Goal: Task Accomplishment & Management: Manage account settings

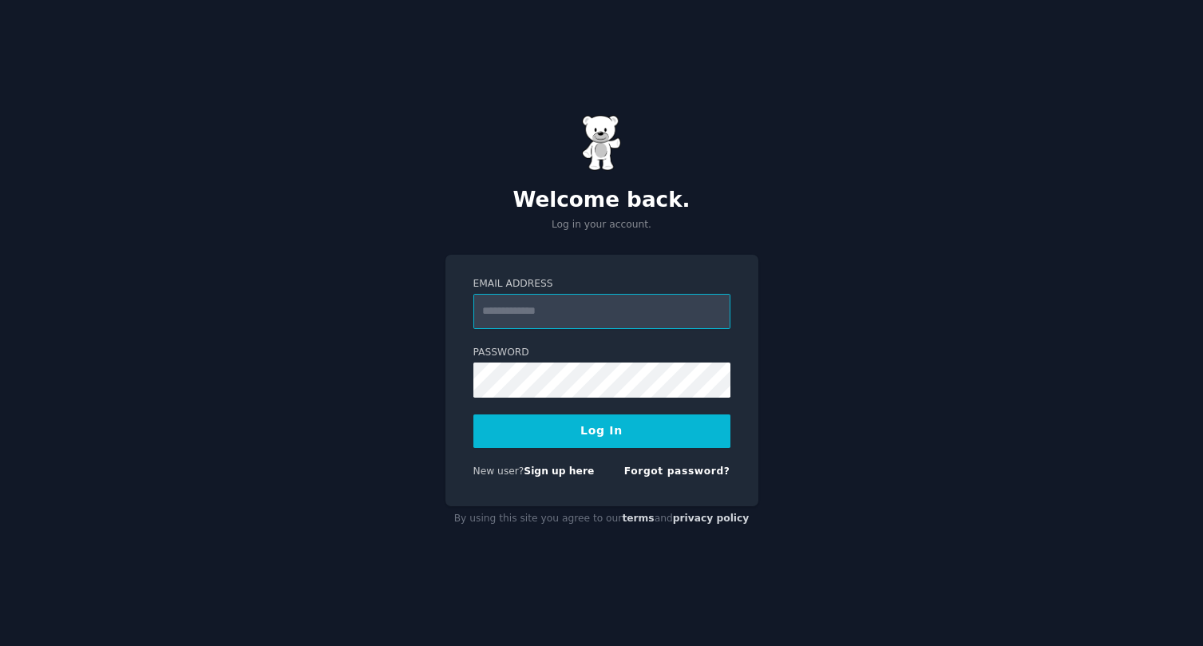
type input "**********"
click at [537, 429] on button "Log In" at bounding box center [601, 431] width 257 height 34
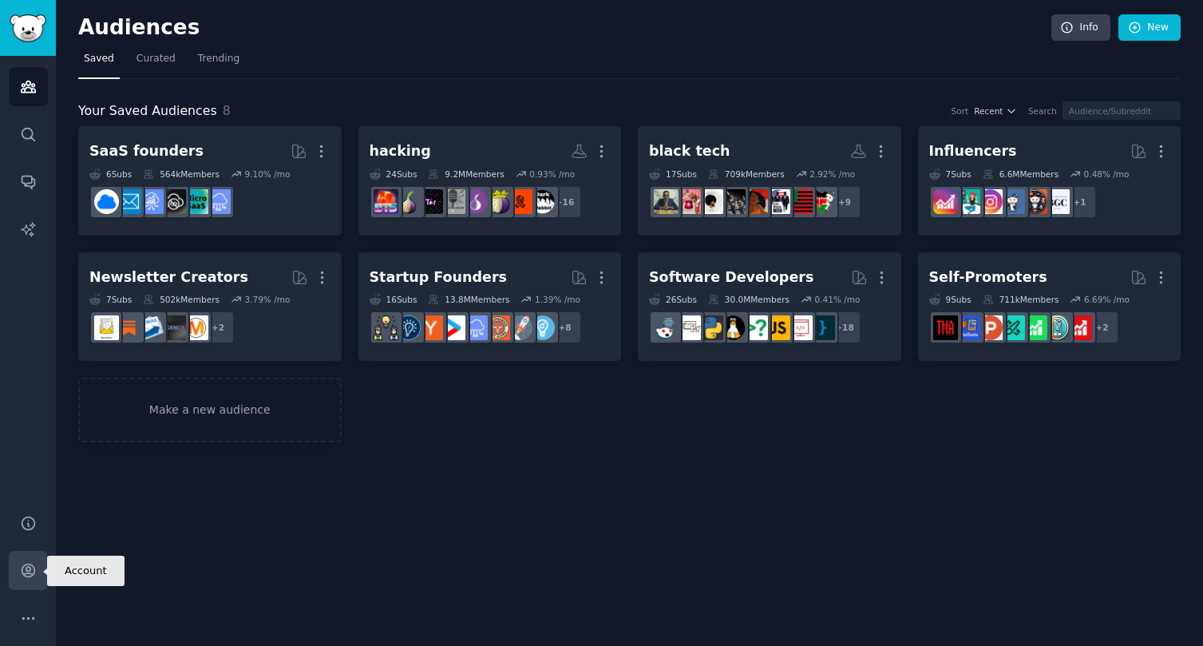
click at [24, 572] on icon "Sidebar" at bounding box center [28, 570] width 17 height 17
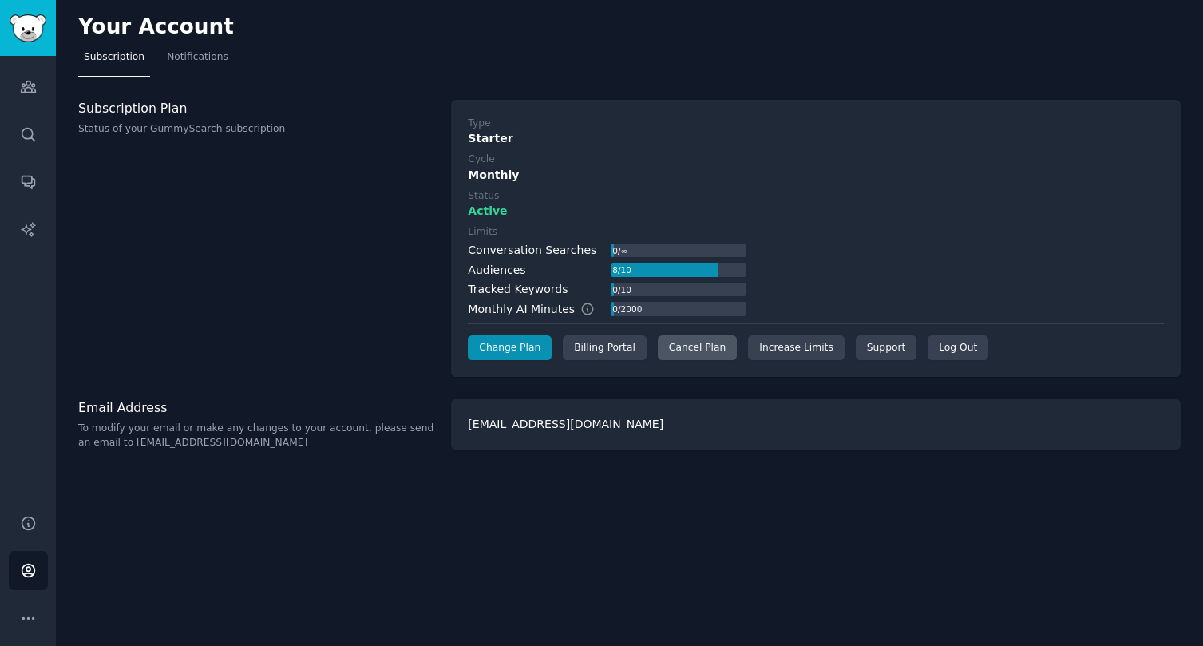
click at [691, 347] on div "Cancel Plan" at bounding box center [697, 348] width 79 height 26
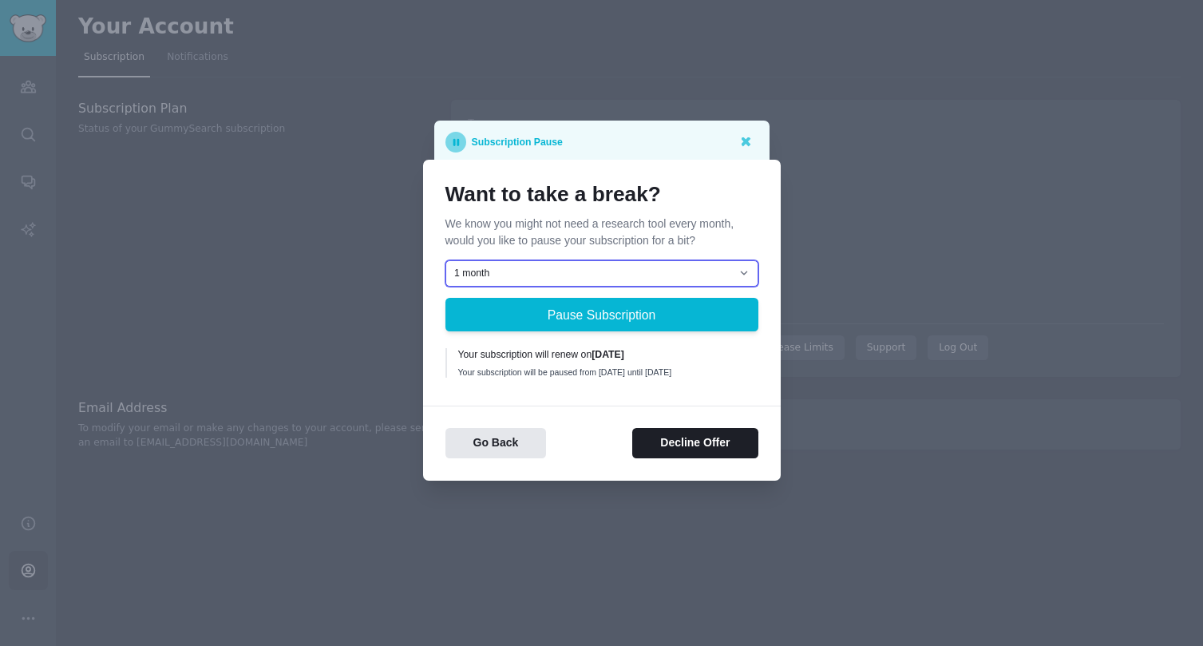
click at [638, 265] on select "1 month 2 months 3 months Choose a custom date to resume" at bounding box center [602, 273] width 313 height 27
click at [446, 260] on select "1 month 2 months 3 months Choose a custom date to resume" at bounding box center [602, 273] width 313 height 27
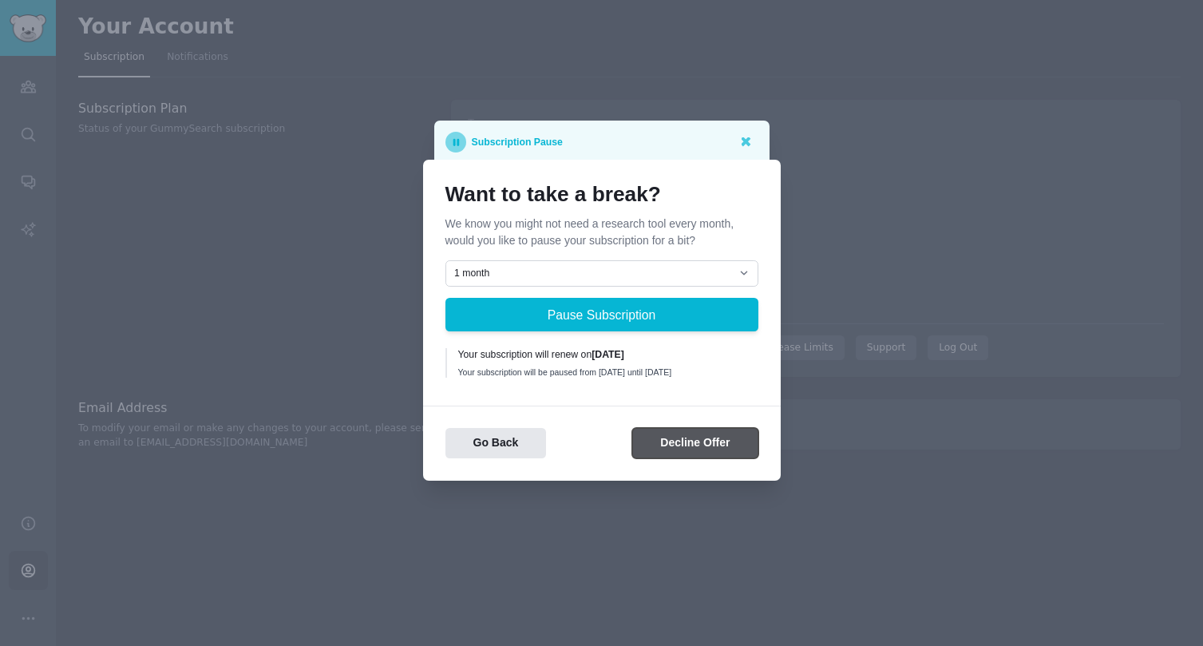
click at [674, 440] on button "Decline Offer" at bounding box center [694, 443] width 125 height 31
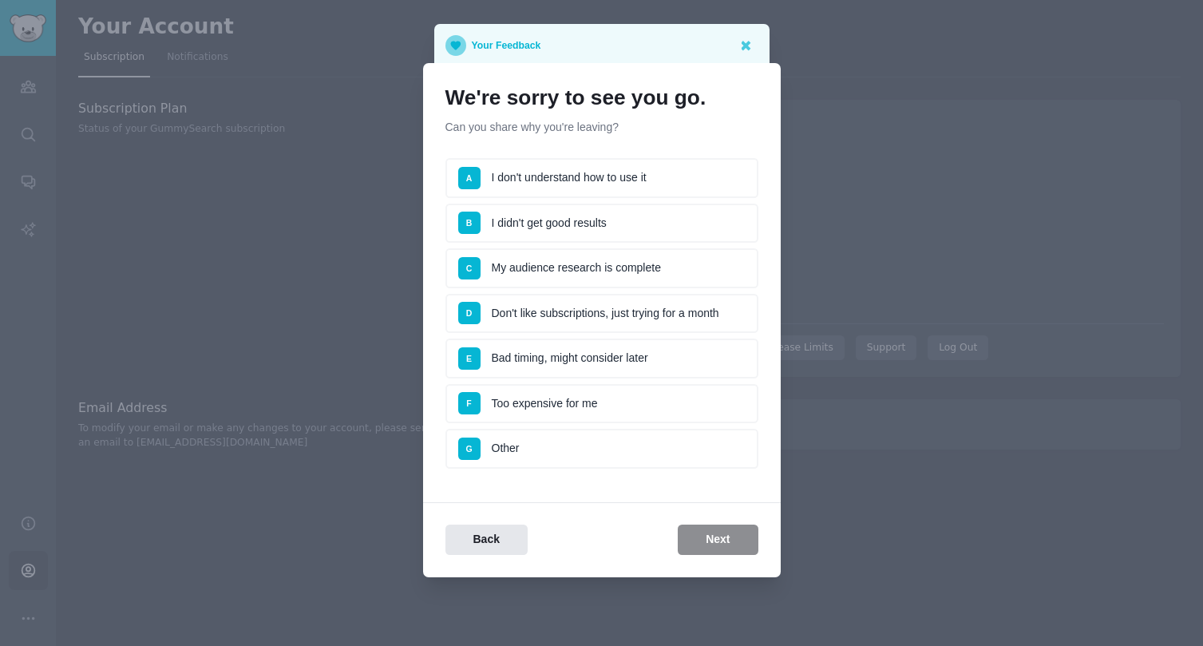
click at [592, 311] on li "D Don't like subscriptions, just trying for a month" at bounding box center [602, 314] width 313 height 40
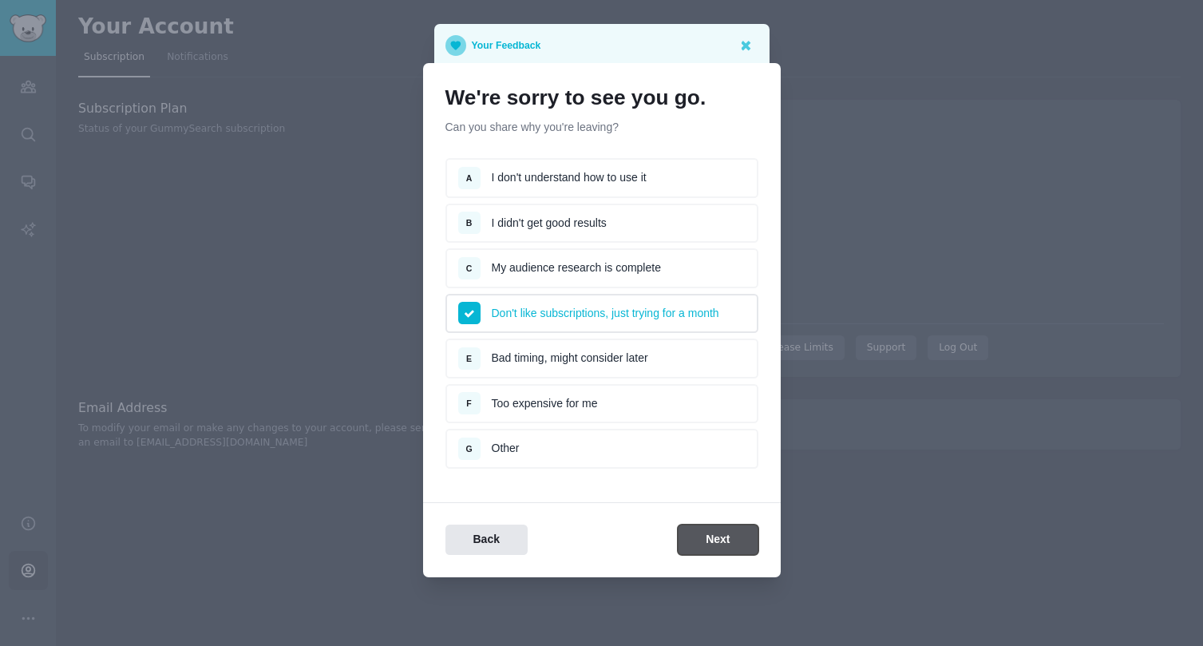
click at [707, 547] on button "Next" at bounding box center [718, 540] width 80 height 31
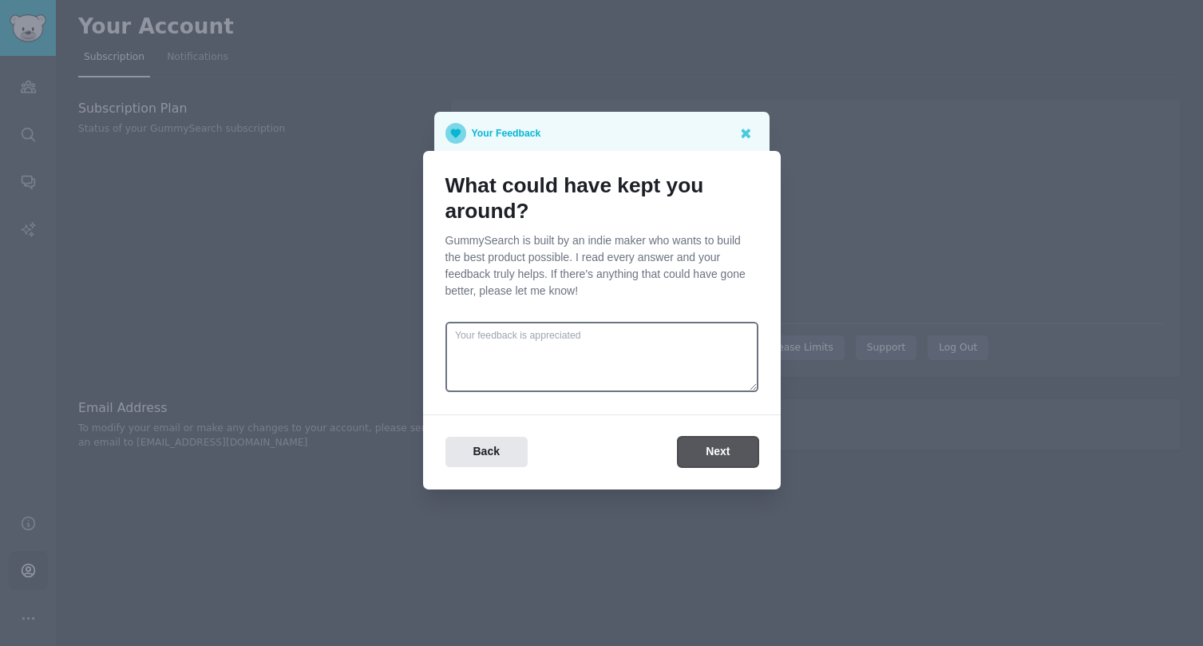
click at [722, 466] on button "Next" at bounding box center [718, 452] width 80 height 31
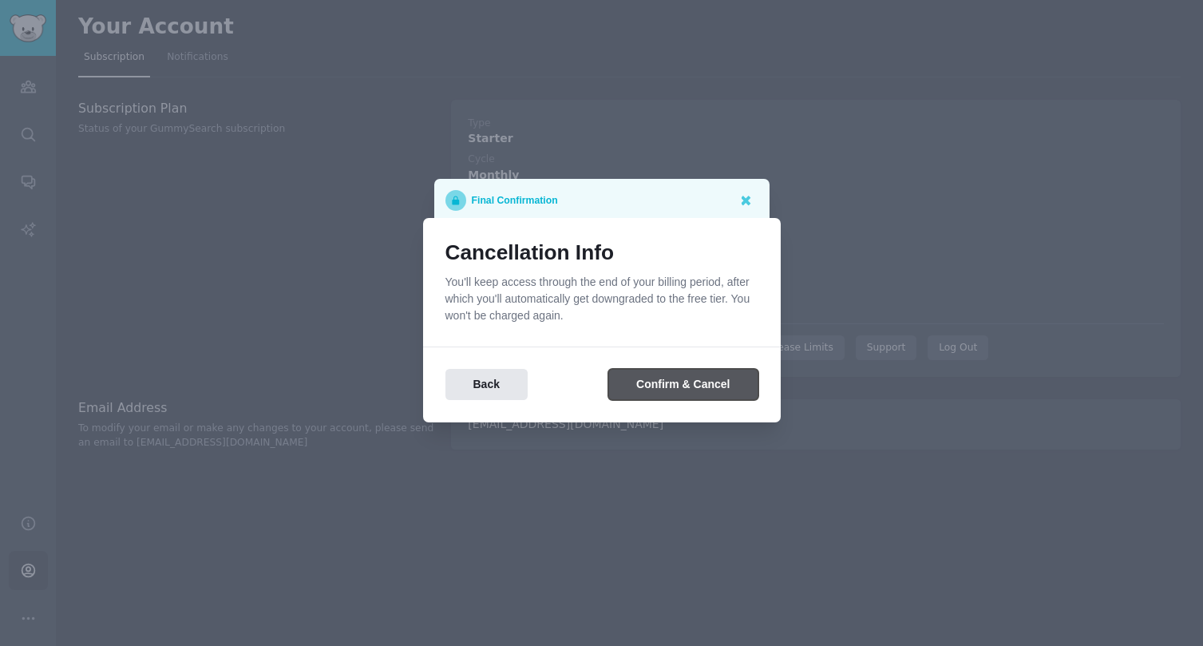
click at [666, 386] on button "Confirm & Cancel" at bounding box center [682, 384] width 149 height 31
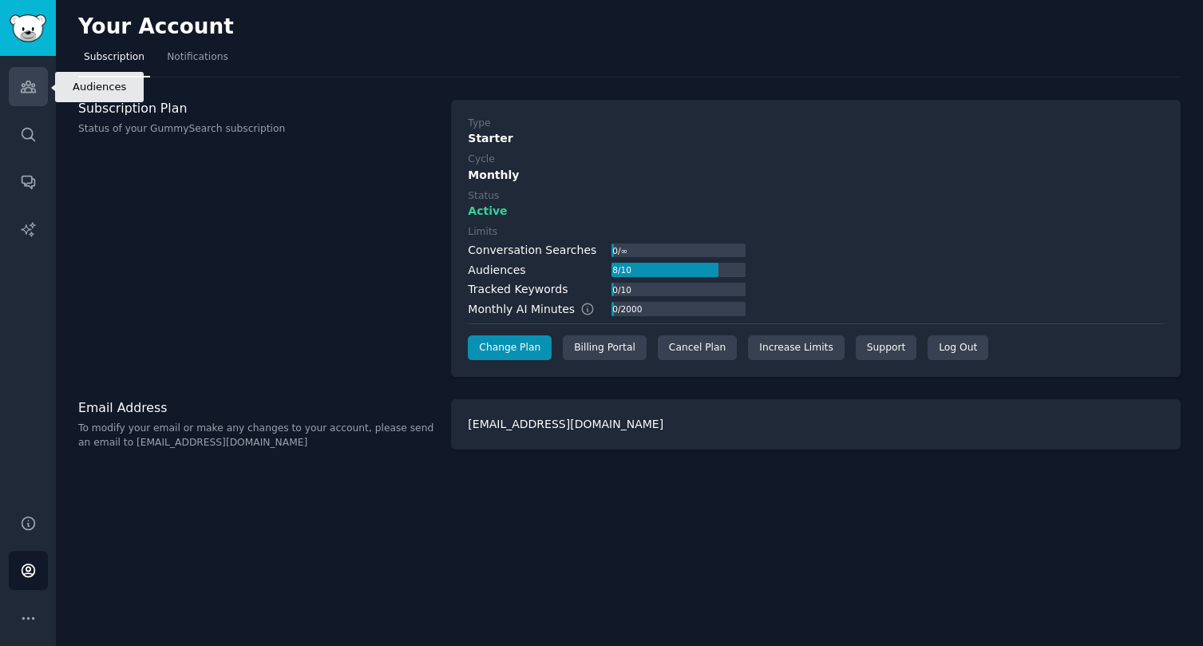
click at [38, 94] on link "Audiences" at bounding box center [28, 86] width 39 height 39
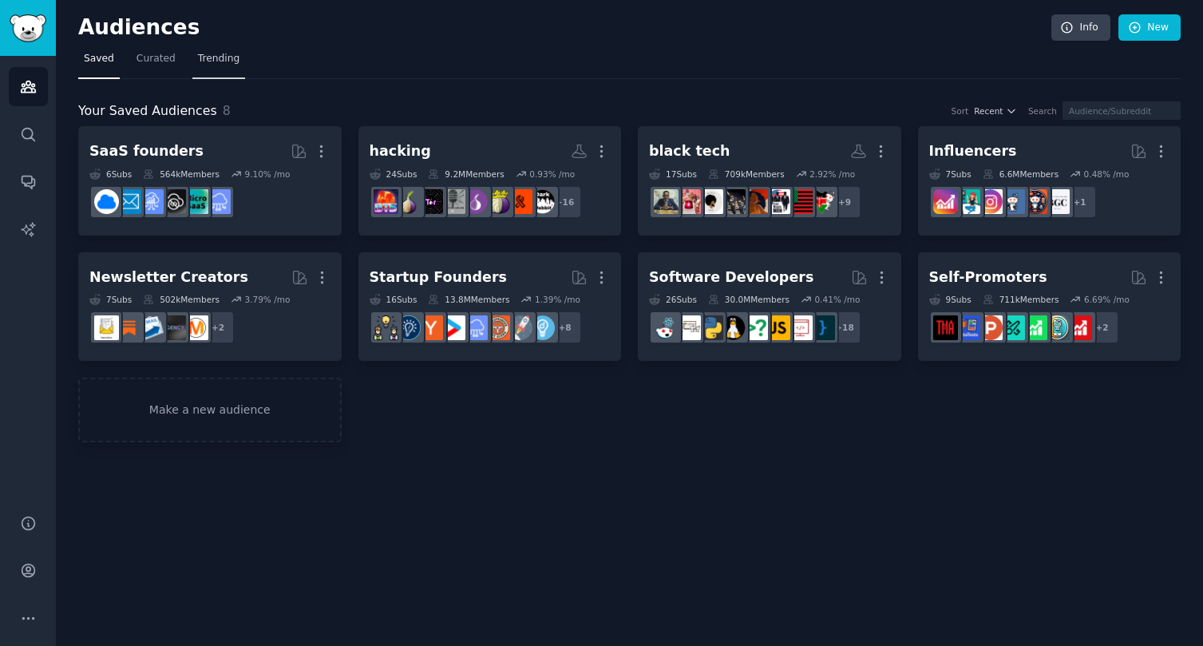
click at [224, 65] on link "Trending" at bounding box center [218, 62] width 53 height 33
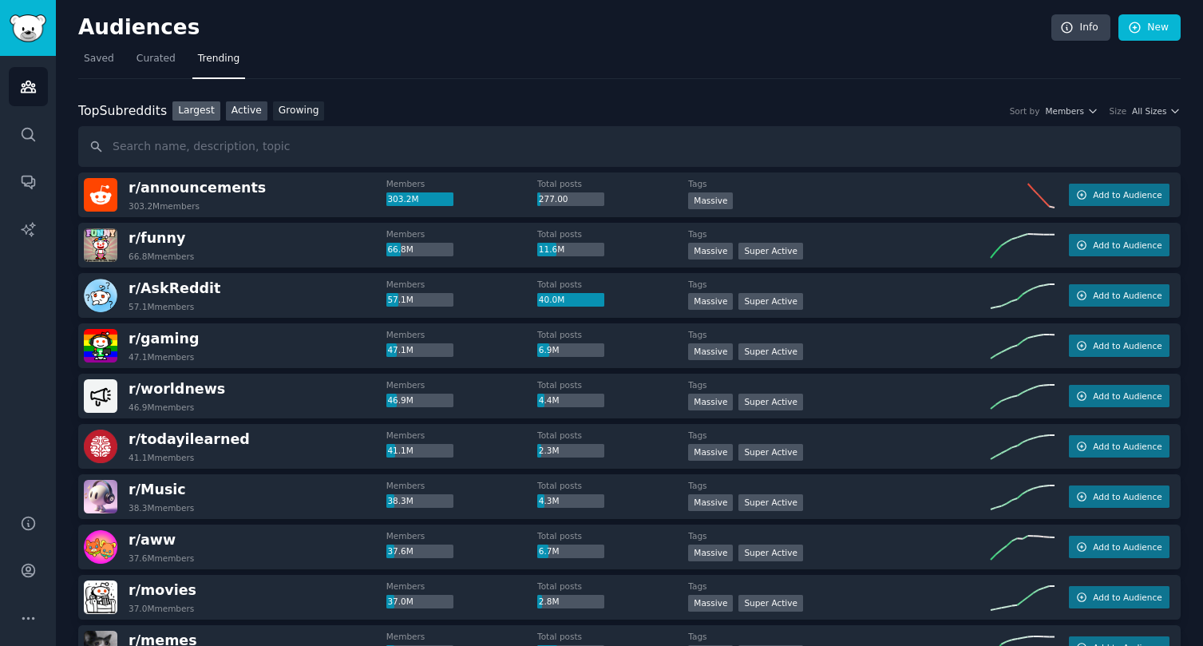
click at [247, 113] on link "Active" at bounding box center [247, 111] width 42 height 20
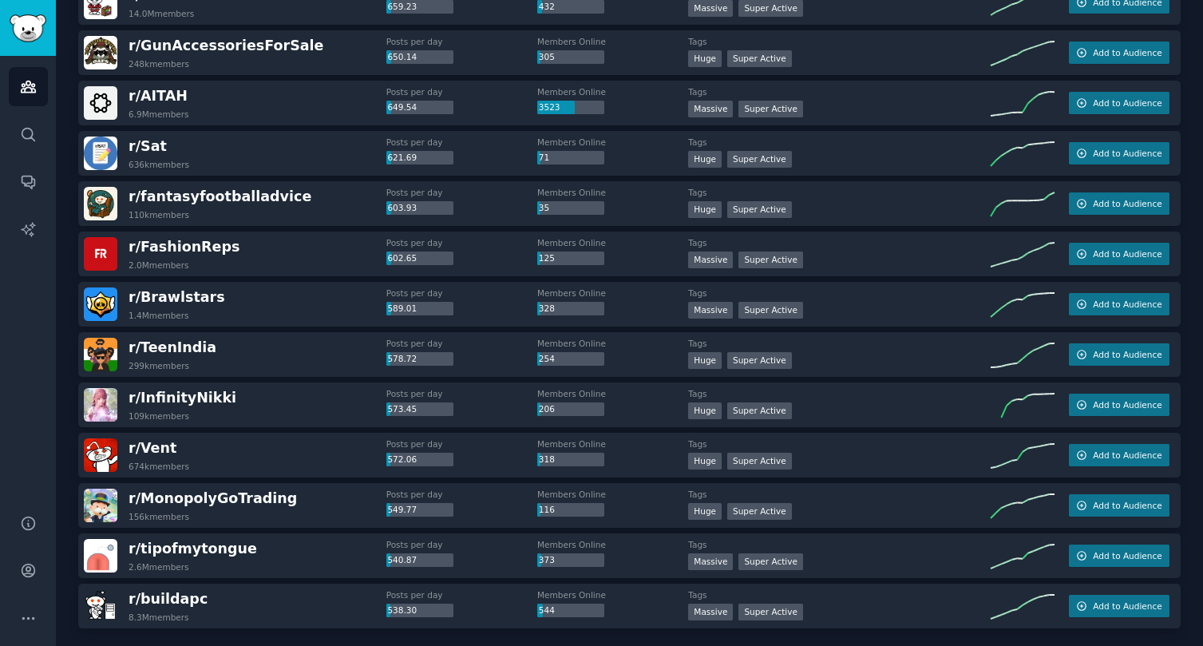
scroll to position [2145, 0]
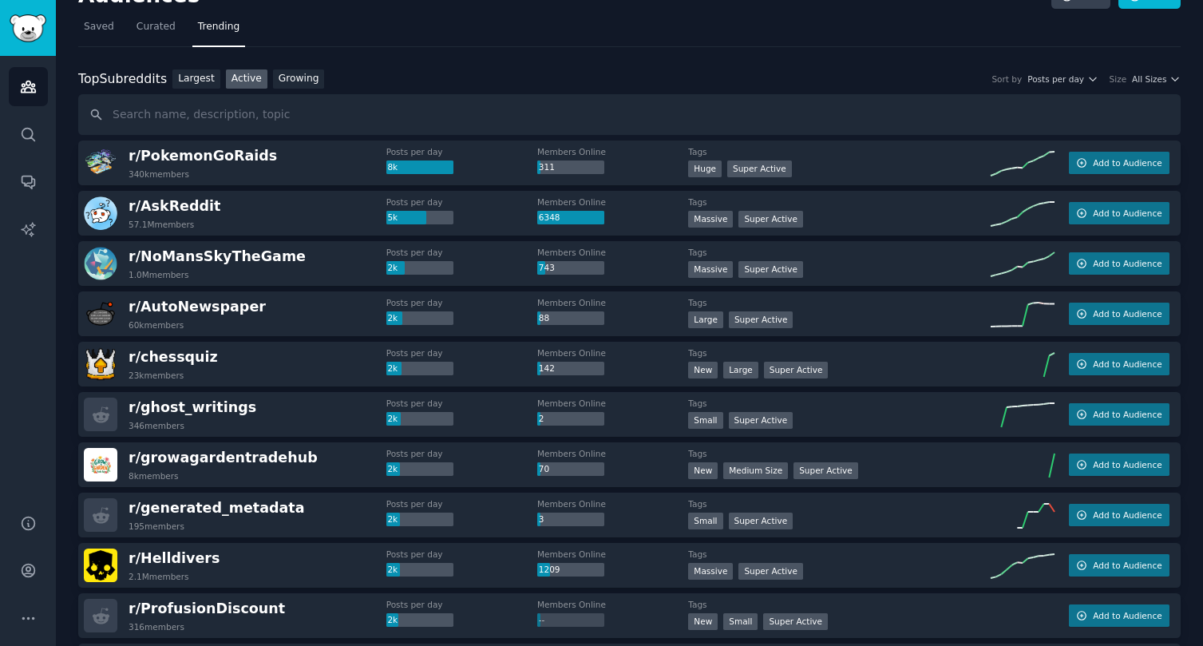
scroll to position [0, 0]
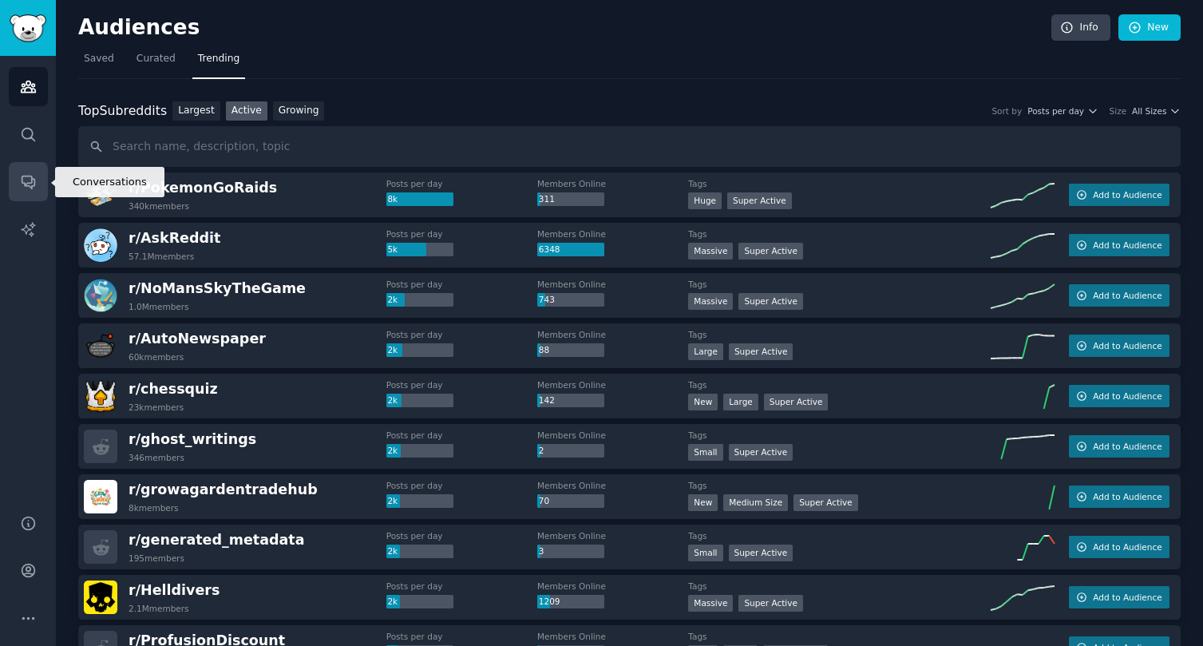
click at [36, 172] on link "Conversations" at bounding box center [28, 181] width 39 height 39
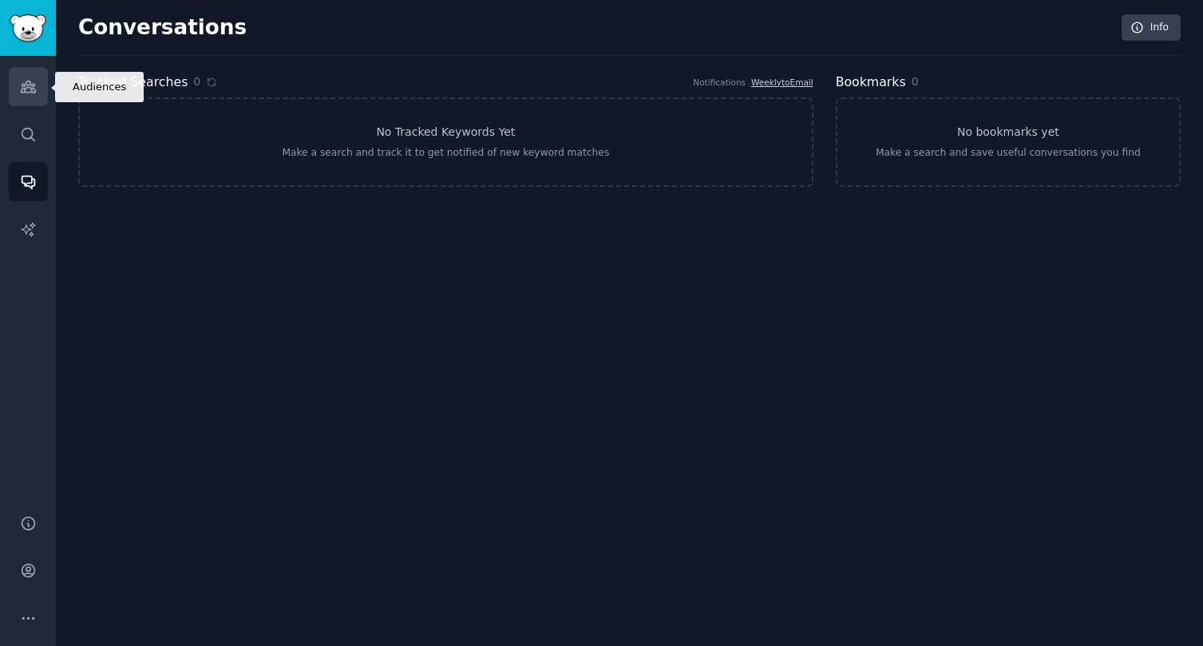
click at [34, 89] on icon "Sidebar" at bounding box center [28, 86] width 14 height 11
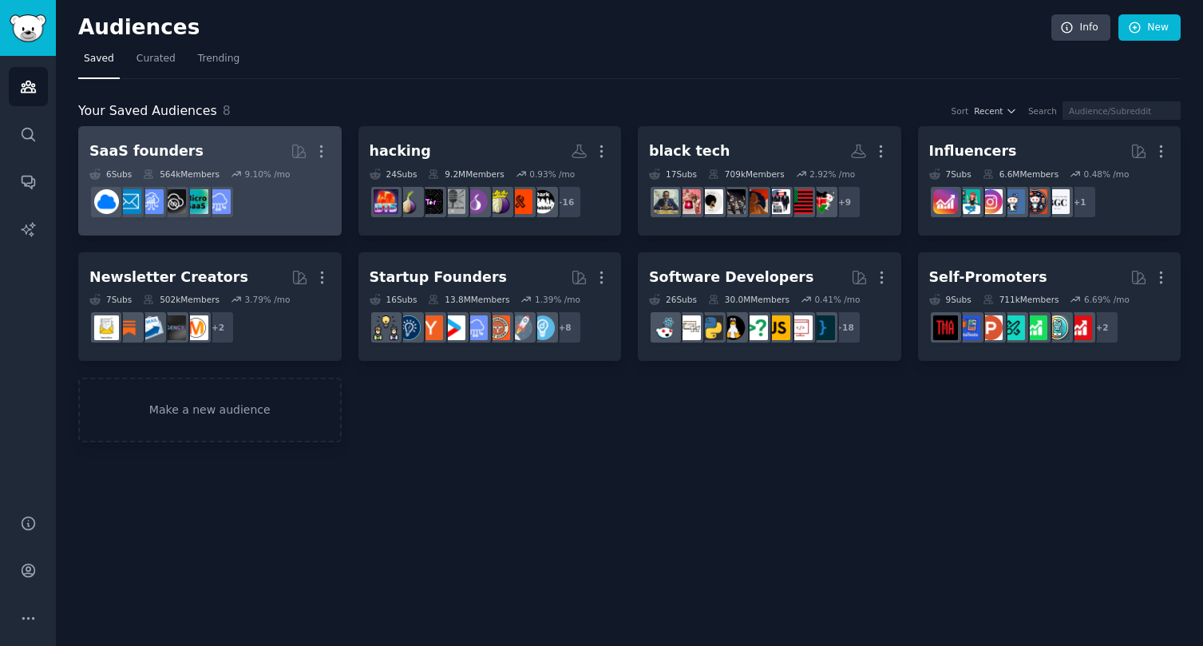
click at [168, 148] on div "SaaS founders" at bounding box center [146, 151] width 114 height 20
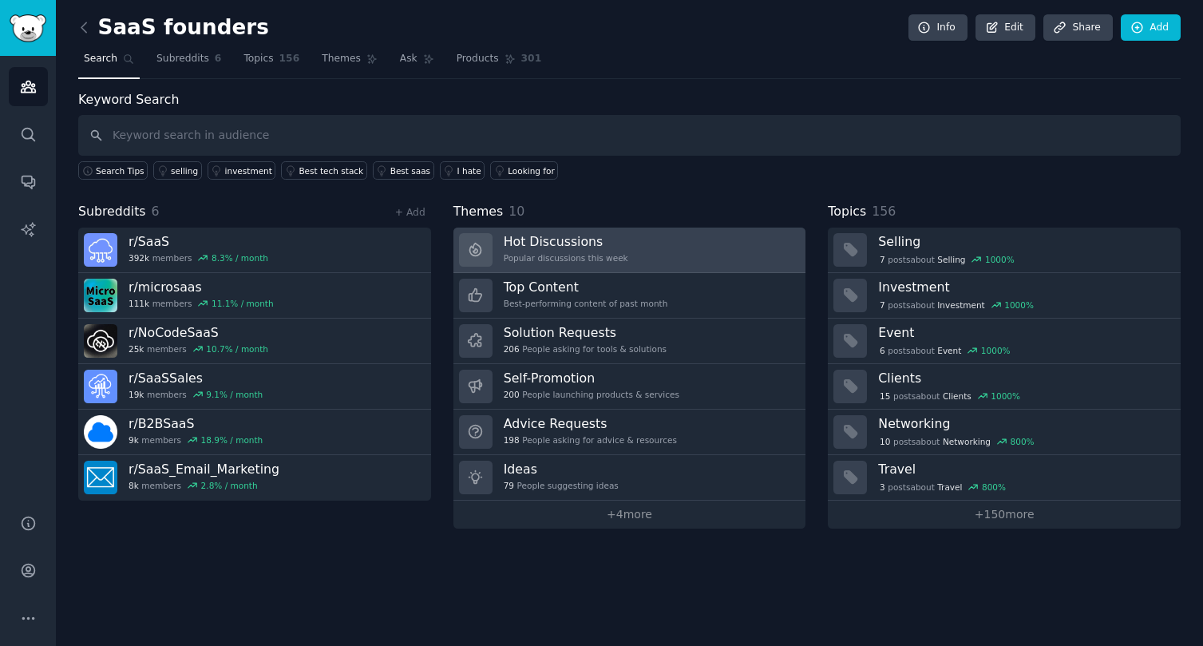
click at [561, 249] on div "Hot Discussions Popular discussions this week" at bounding box center [566, 250] width 125 height 34
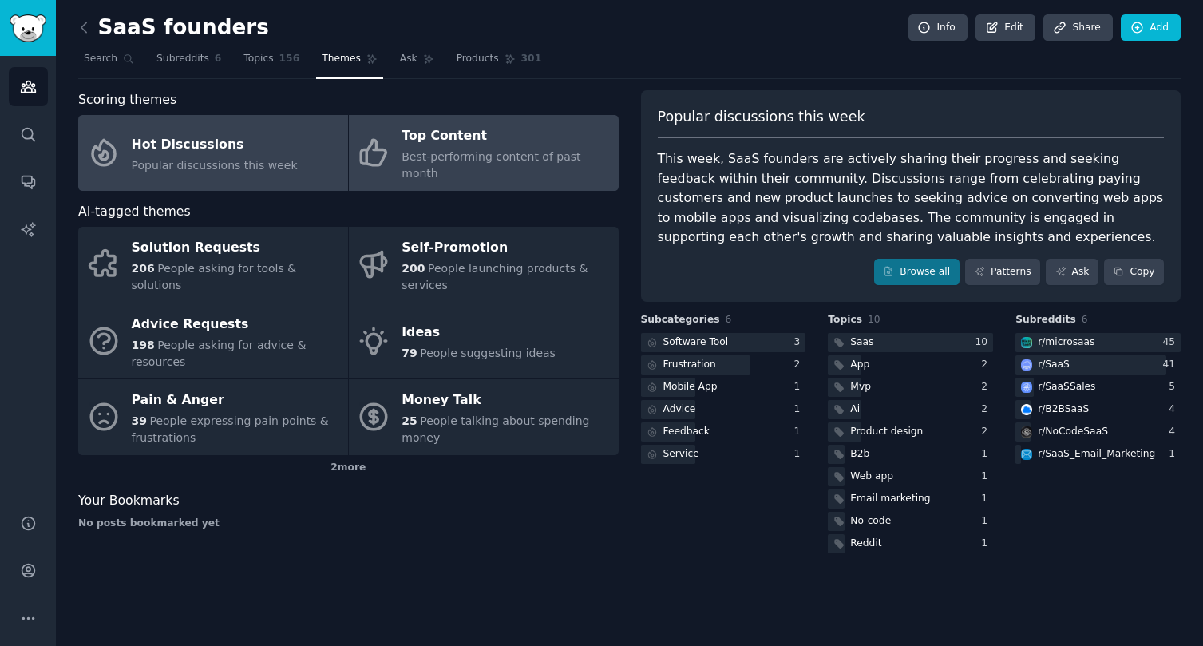
click at [426, 126] on div "Top Content" at bounding box center [506, 137] width 208 height 26
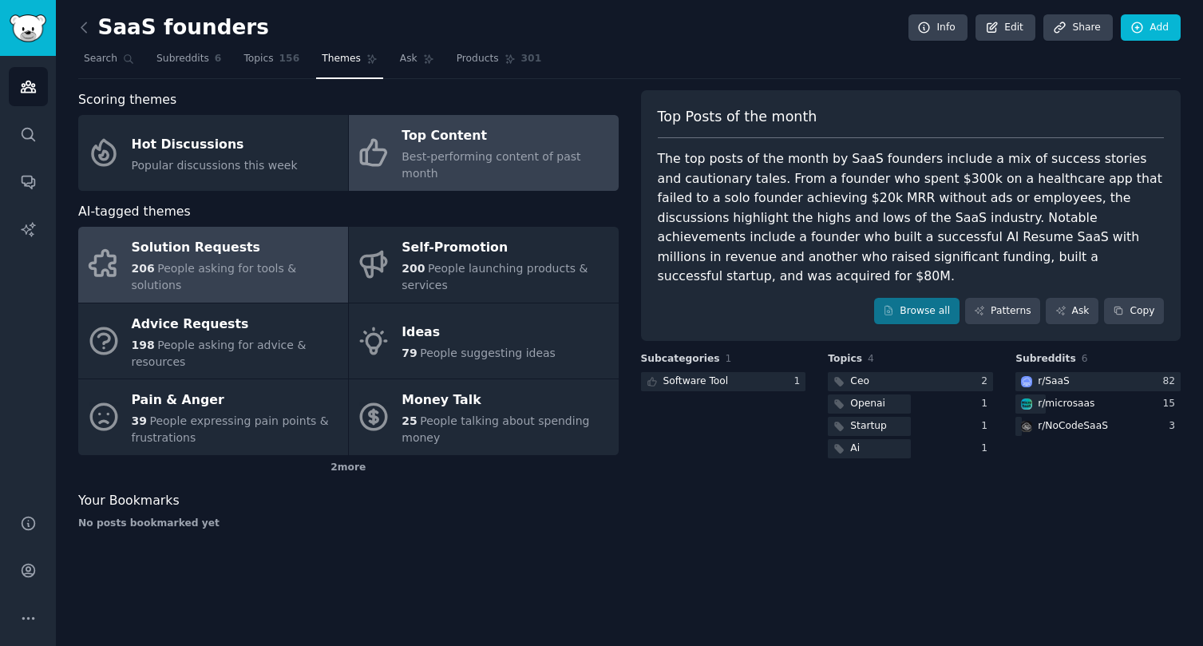
click at [245, 264] on span "People asking for tools & solutions" at bounding box center [214, 277] width 165 height 30
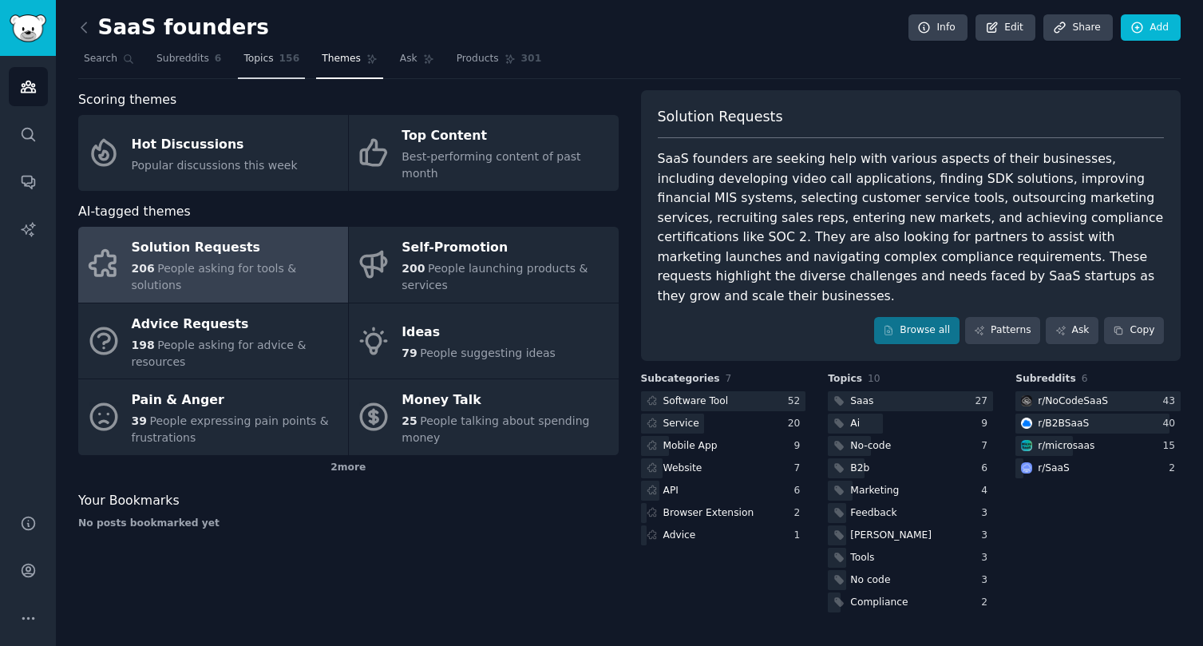
click at [283, 66] on link "Topics 156" at bounding box center [271, 62] width 67 height 33
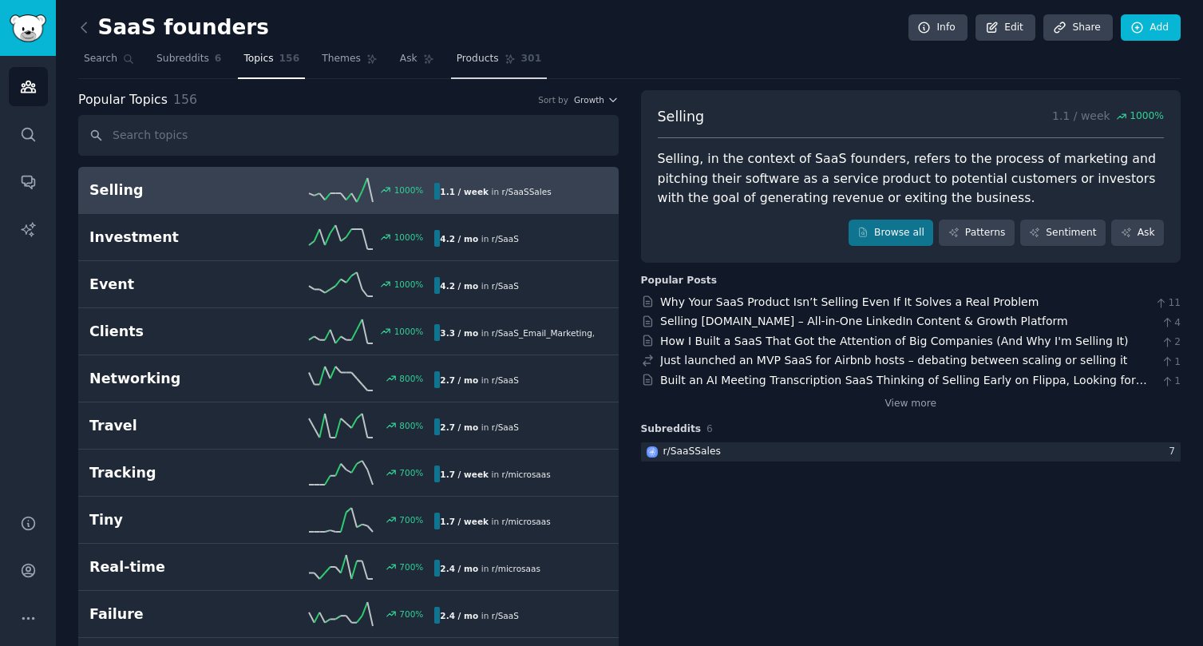
click at [474, 60] on span "Products" at bounding box center [478, 59] width 42 height 14
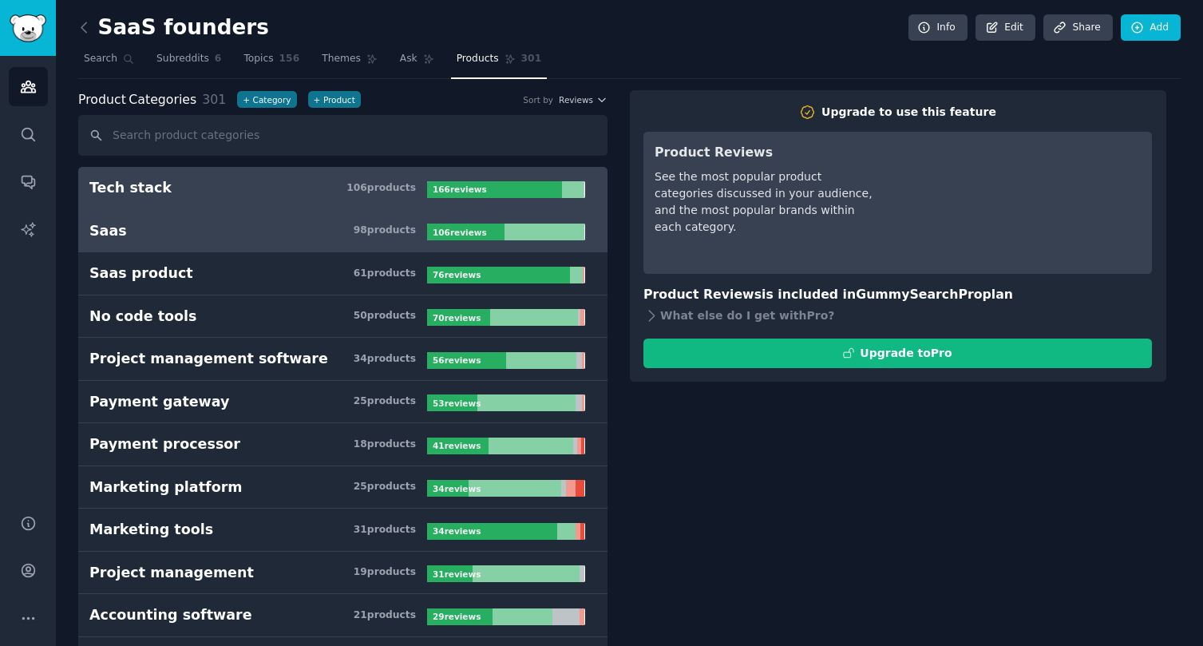
click at [230, 244] on link "Saas 98 product s 106 review s" at bounding box center [342, 231] width 529 height 43
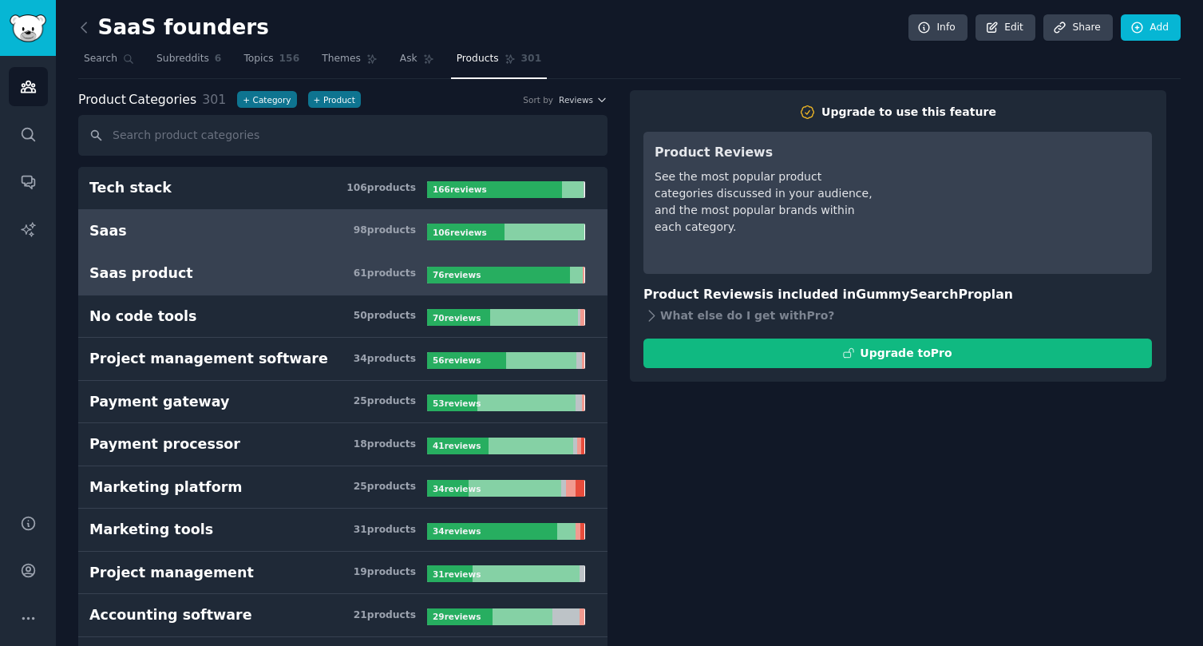
click at [208, 265] on h3 "Saas product 61 product s" at bounding box center [258, 273] width 338 height 20
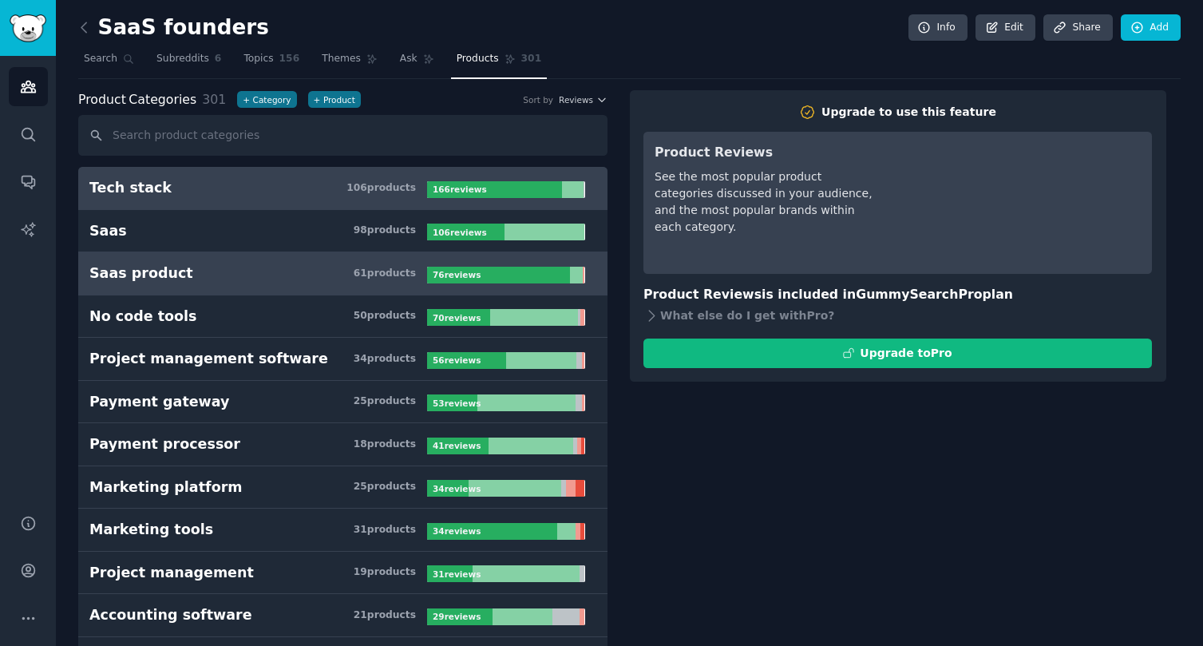
click at [243, 192] on h3 "Tech stack 106 product s" at bounding box center [258, 188] width 338 height 20
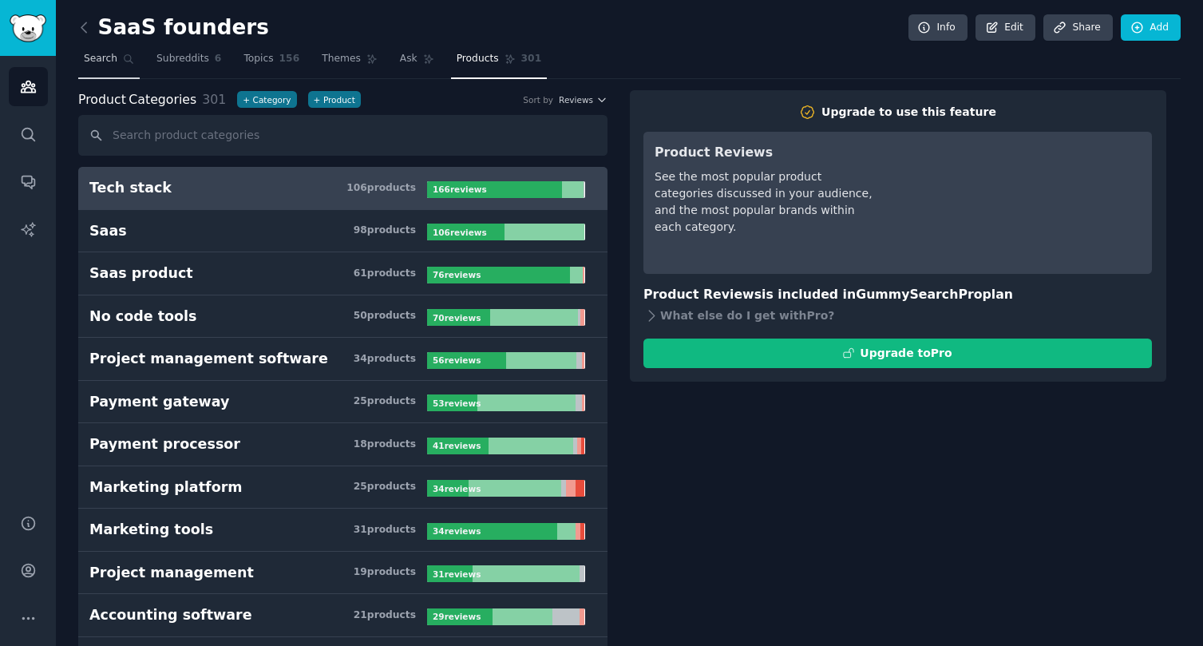
click at [104, 73] on link "Search" at bounding box center [108, 62] width 61 height 33
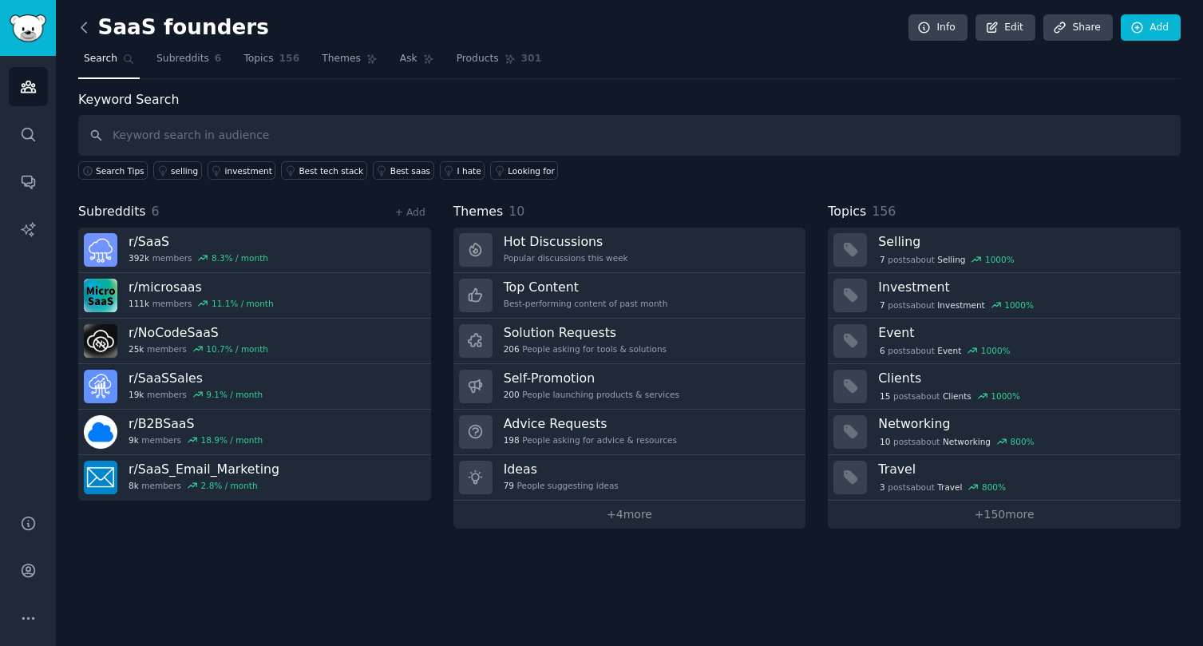
click at [87, 27] on icon at bounding box center [84, 27] width 17 height 17
